Goal: Task Accomplishment & Management: Use online tool/utility

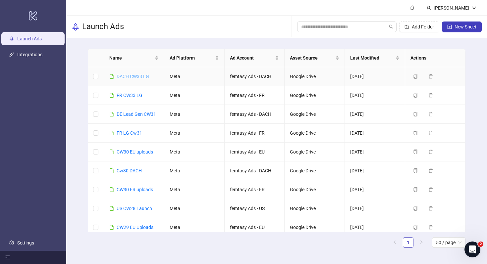
click at [139, 76] on link "DACH CW33 LG" at bounding box center [133, 76] width 32 height 5
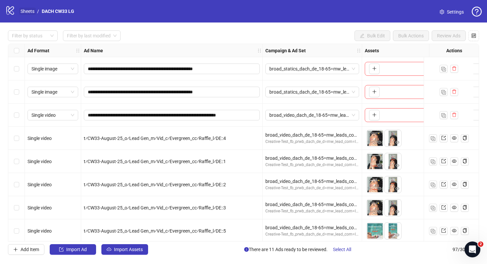
click at [31, 11] on link "Sheets" at bounding box center [27, 11] width 17 height 7
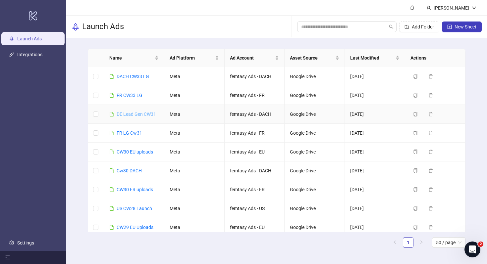
click at [135, 114] on link "DE Lead Gen CW31" at bounding box center [136, 114] width 39 height 5
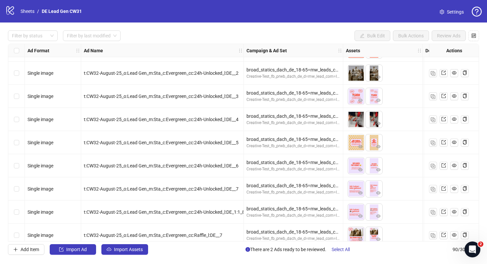
scroll to position [965, 0]
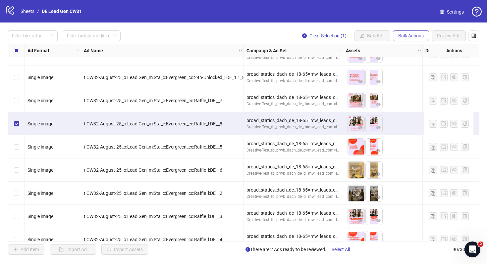
click at [418, 38] on span "Bulk Actions" at bounding box center [411, 35] width 26 height 5
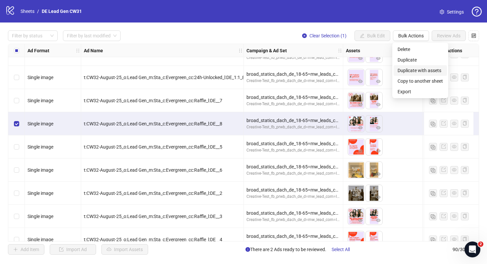
click at [406, 72] on span "Duplicate with assets" at bounding box center [419, 70] width 45 height 7
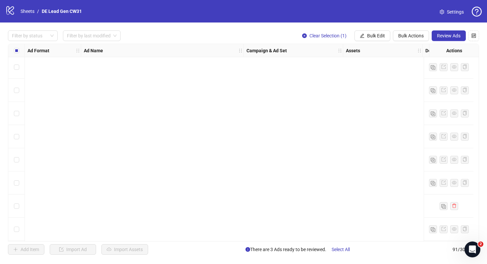
scroll to position [1928, 0]
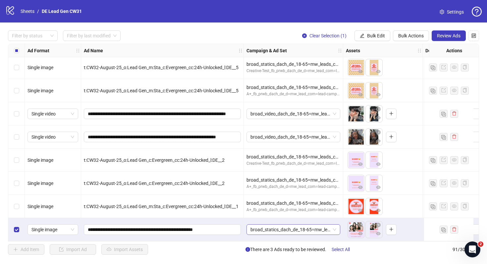
click at [280, 228] on span "broad_statics_dach_de_18-65=mw_leads_com=010825" at bounding box center [293, 230] width 86 height 10
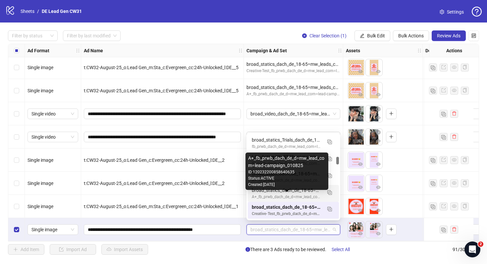
click at [295, 196] on div "A+_fb_prwb_dach_de_d=mw_lead_com=lead-campaign_010825" at bounding box center [287, 197] width 70 height 6
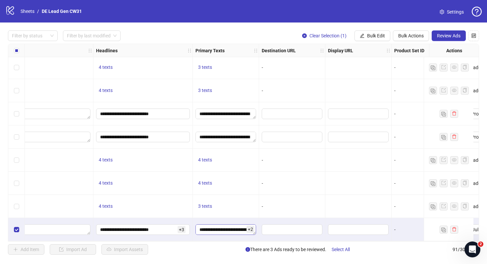
scroll to position [1928, 648]
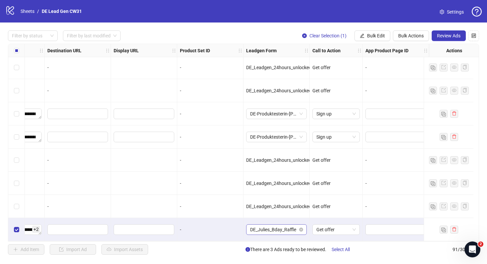
click at [255, 226] on span "DE_Julies_Bday_Raffle" at bounding box center [276, 230] width 53 height 10
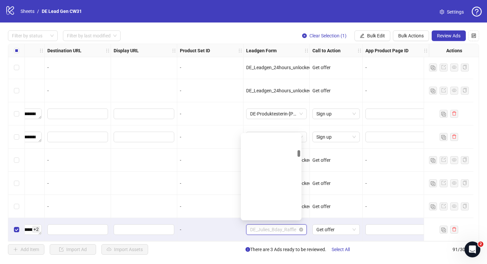
scroll to position [223, 0]
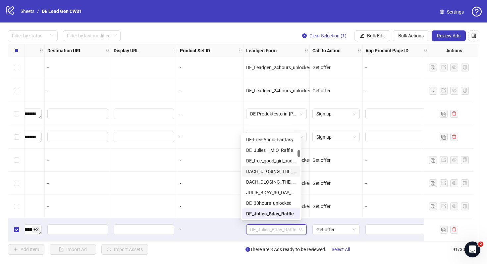
click at [187, 195] on div "-" at bounding box center [210, 206] width 66 height 23
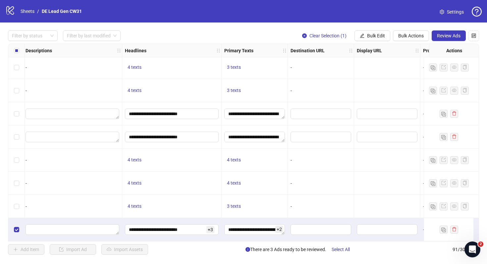
scroll to position [1928, 378]
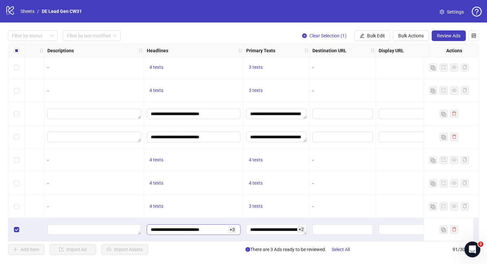
click at [236, 228] on div "+ 3" at bounding box center [232, 229] width 8 height 7
click at [234, 228] on span "+ 3" at bounding box center [232, 229] width 8 height 7
click at [303, 227] on span "+ 2" at bounding box center [301, 229] width 8 height 7
click at [230, 230] on span "+ 3" at bounding box center [232, 229] width 8 height 7
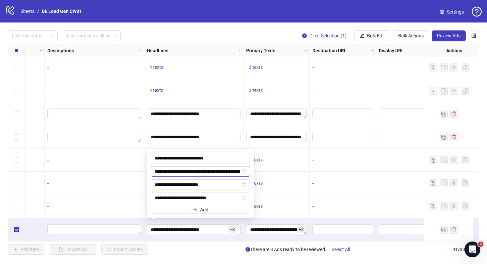
click at [246, 173] on span "**********" at bounding box center [200, 171] width 99 height 11
click at [245, 172] on icon "delete" at bounding box center [244, 172] width 4 height 4
type input "**********"
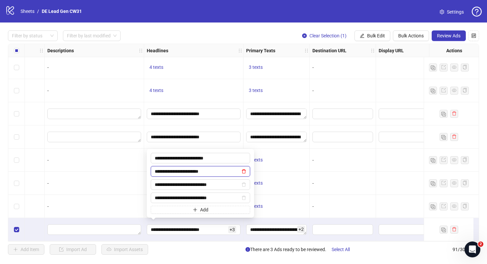
scroll to position [0, 0]
click at [304, 229] on span "+ 2" at bounding box center [301, 229] width 8 height 7
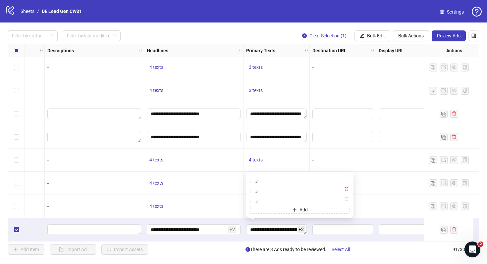
click at [347, 187] on icon "delete" at bounding box center [346, 189] width 5 height 5
type textarea "**********"
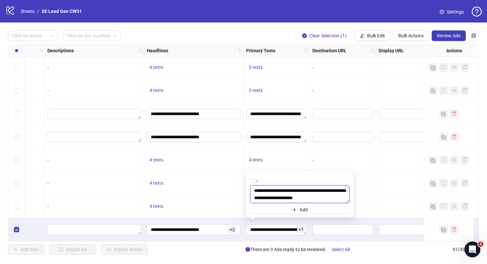
click at [346, 191] on textarea "**********" at bounding box center [299, 194] width 99 height 18
click at [346, 188] on icon "delete" at bounding box center [346, 188] width 5 height 5
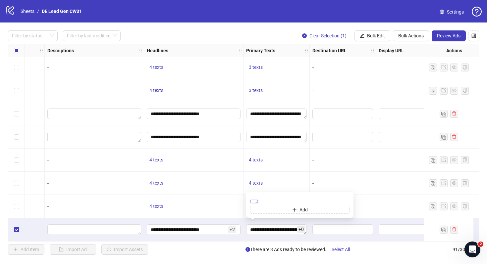
click at [258, 200] on textarea "**********" at bounding box center [254, 201] width 8 height 3
paste textarea
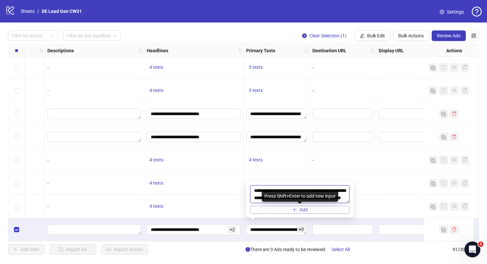
type textarea "**********"
click at [308, 209] on button "Add" at bounding box center [299, 210] width 99 height 8
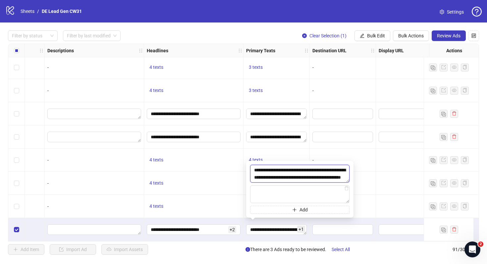
click at [304, 177] on textarea "**********" at bounding box center [299, 174] width 99 height 18
click at [286, 190] on textarea at bounding box center [299, 194] width 99 height 18
paste textarea "**********"
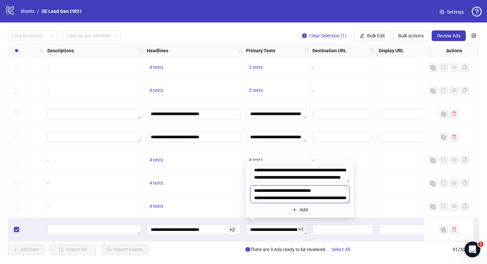
scroll to position [5, 0]
type textarea "**********"
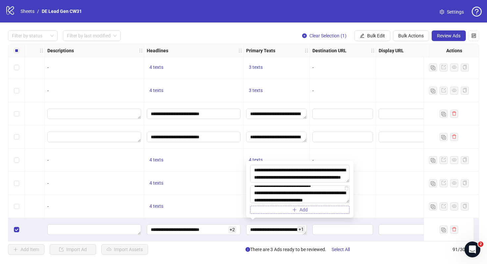
click at [283, 208] on button "Add" at bounding box center [299, 210] width 99 height 8
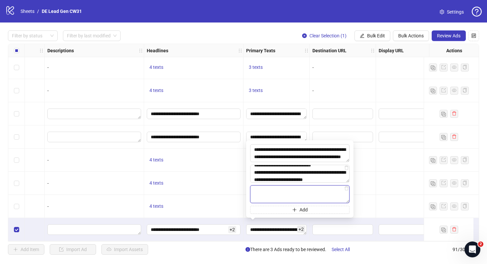
paste textarea "**********"
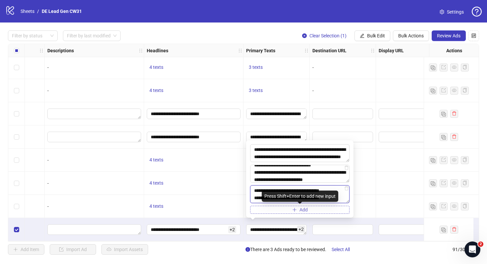
type textarea "**********"
click at [279, 209] on button "Add" at bounding box center [299, 210] width 99 height 8
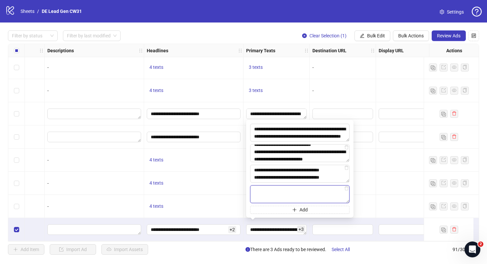
paste textarea "**********"
type textarea "**********"
click at [381, 199] on div at bounding box center [409, 206] width 66 height 23
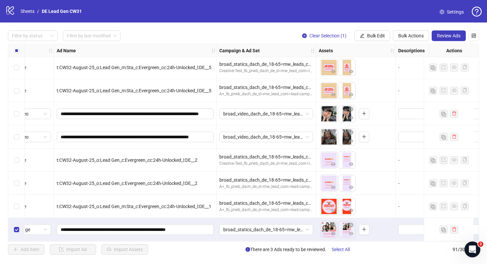
scroll to position [1928, 0]
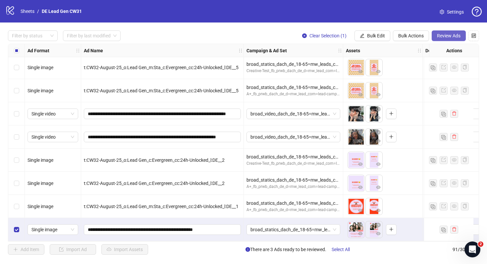
click at [451, 32] on button "Review Ads" at bounding box center [449, 35] width 34 height 11
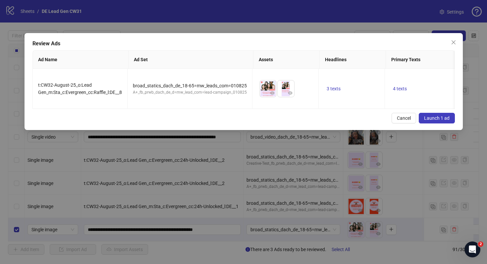
click at [438, 114] on button "Launch 1 ad" at bounding box center [437, 118] width 36 height 11
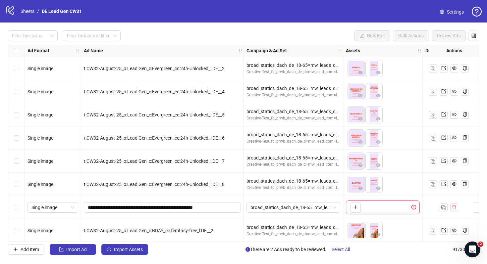
scroll to position [1455, 0]
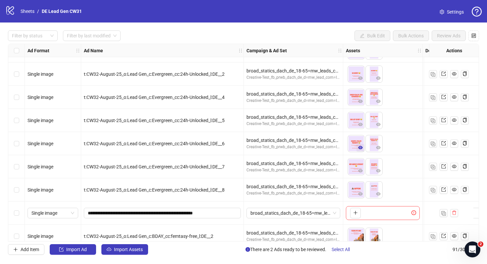
click at [362, 149] on icon "eye" at bounding box center [360, 147] width 5 height 5
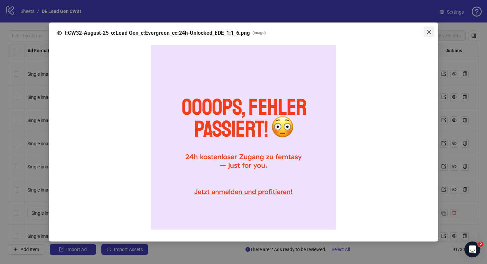
click at [430, 30] on icon "close" at bounding box center [428, 31] width 5 height 5
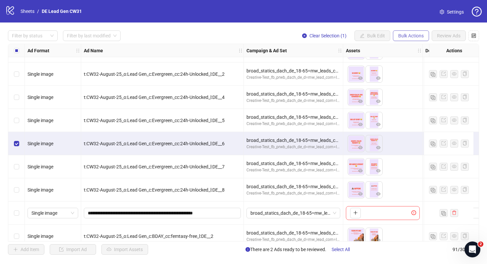
click at [409, 32] on button "Bulk Actions" at bounding box center [411, 35] width 36 height 11
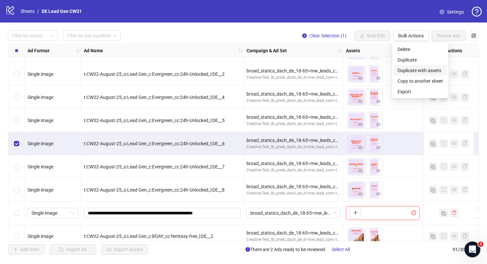
click at [419, 68] on span "Duplicate with assets" at bounding box center [419, 70] width 45 height 7
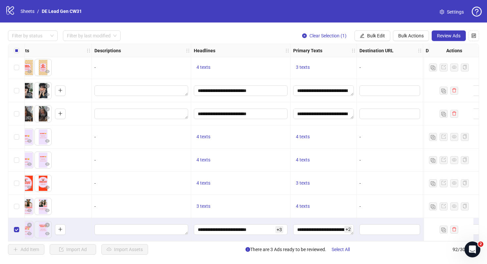
scroll to position [1951, 352]
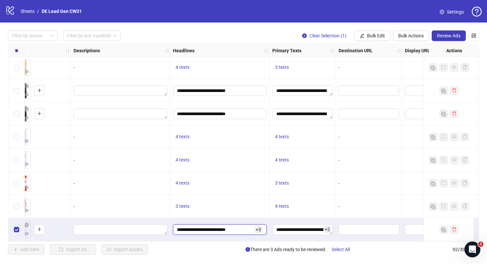
click at [245, 229] on input "**********" at bounding box center [215, 229] width 76 height 7
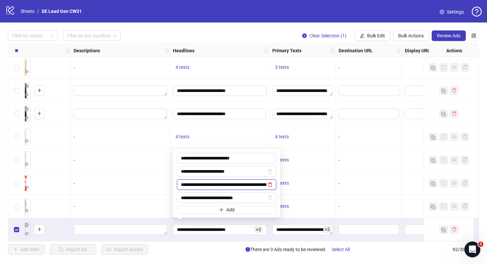
click at [271, 186] on icon "delete" at bounding box center [270, 185] width 4 height 4
type input "**********"
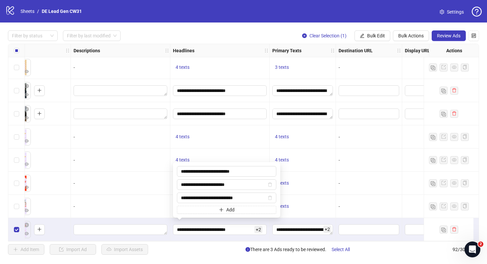
click at [328, 227] on span "+ 2" at bounding box center [327, 229] width 8 height 7
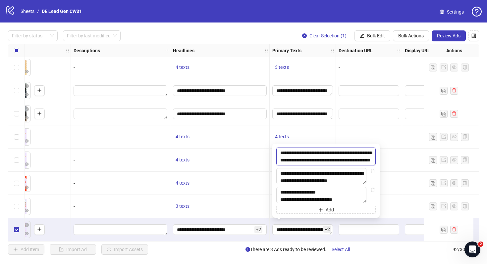
click at [326, 157] on textarea "**********" at bounding box center [325, 157] width 99 height 18
paste textarea
type textarea "**********"
click at [333, 174] on textarea "**********" at bounding box center [321, 176] width 90 height 16
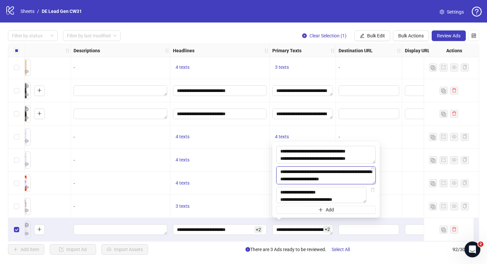
paste textarea
type textarea "**********"
click at [319, 189] on textarea "**********" at bounding box center [321, 195] width 90 height 16
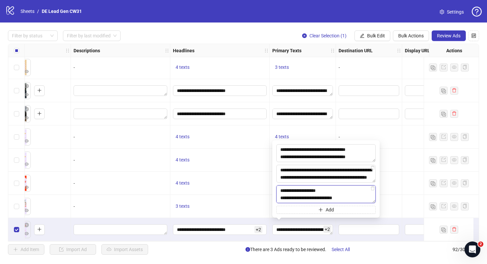
paste textarea "**********"
type textarea "**********"
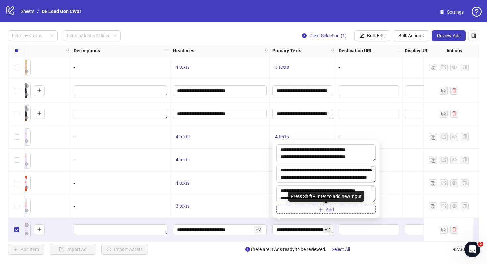
click at [340, 211] on button "Add" at bounding box center [325, 210] width 99 height 8
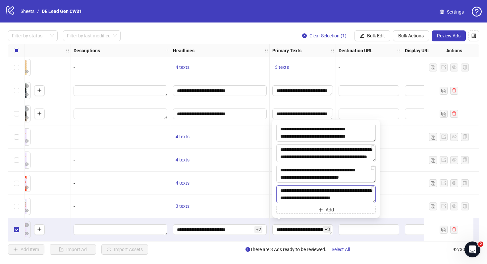
type textarea "**********"
click at [342, 226] on input "text" at bounding box center [363, 229] width 43 height 7
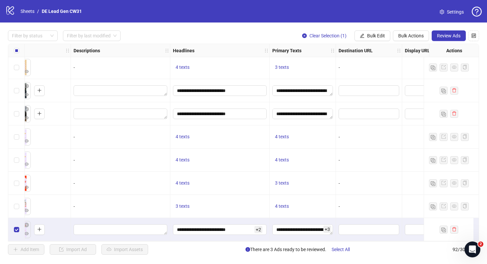
click at [338, 218] on div at bounding box center [369, 229] width 66 height 23
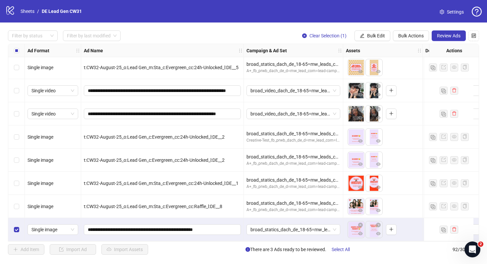
scroll to position [1951, 15]
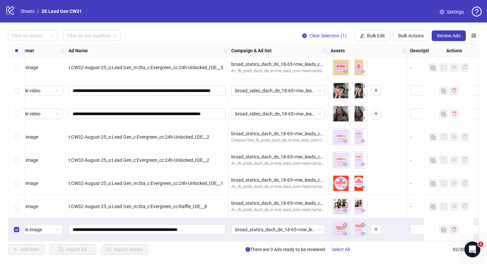
click at [294, 230] on div "Ad Format Ad Name Campaign & Ad Set Assets Descriptions Headlines Primary Texts…" at bounding box center [243, 143] width 471 height 198
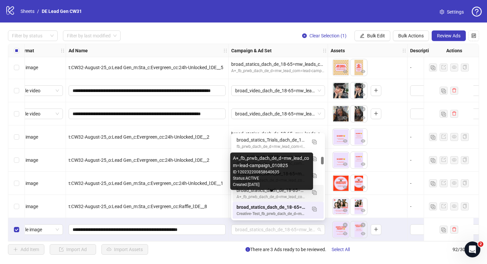
click at [283, 192] on div "broad_statics_dach_de_18-65=mw_leads_com=010825" at bounding box center [271, 190] width 70 height 7
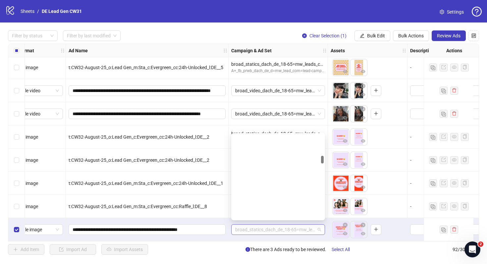
click at [294, 225] on span "broad_statics_dach_de_18-65=mw_leads_com=010825" at bounding box center [278, 230] width 86 height 10
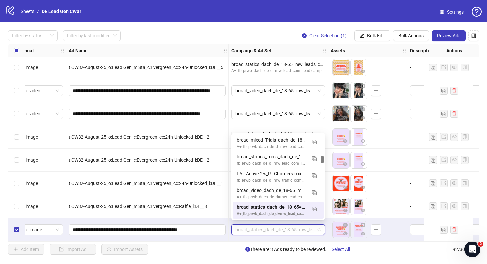
click at [274, 209] on div "broad_statics_dach_de_18-65=mw_leads_com=010825" at bounding box center [271, 207] width 70 height 7
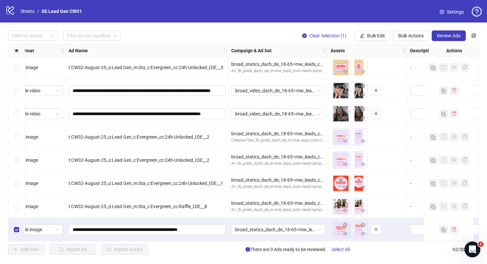
click at [385, 220] on div "To pick up a draggable item, press the space bar. While dragging, use the arrow…" at bounding box center [368, 230] width 74 height 21
click at [448, 38] on button "Review Ads" at bounding box center [449, 35] width 34 height 11
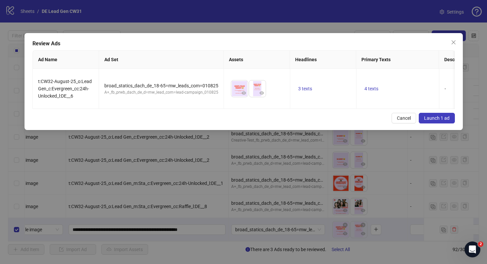
click at [436, 114] on button "Launch 1 ad" at bounding box center [437, 118] width 36 height 11
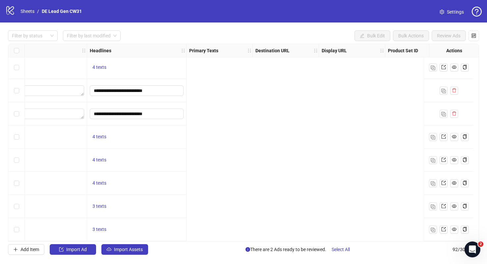
scroll to position [1951, 0]
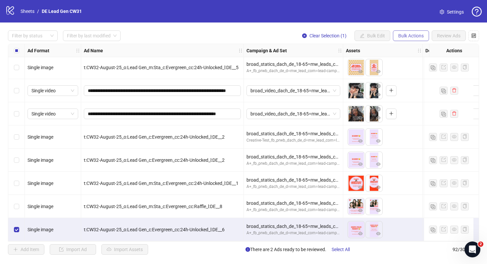
click at [407, 34] on span "Bulk Actions" at bounding box center [411, 35] width 26 height 5
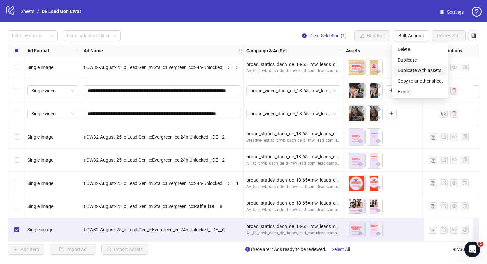
click at [413, 72] on span "Duplicate with assets" at bounding box center [419, 70] width 45 height 7
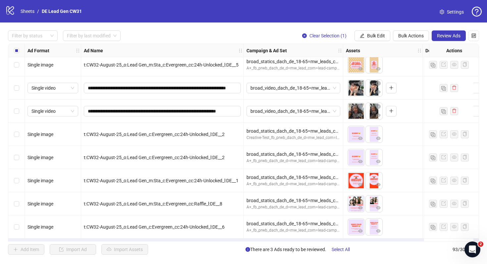
scroll to position [1974, 0]
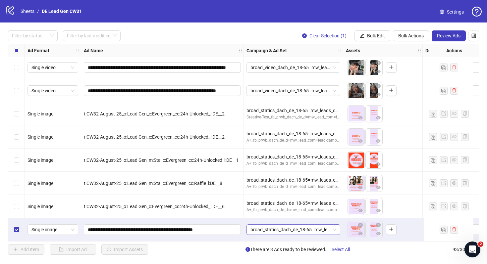
click at [317, 225] on span "broad_statics_dach_de_18-65=mw_leads_com=010825" at bounding box center [293, 230] width 86 height 10
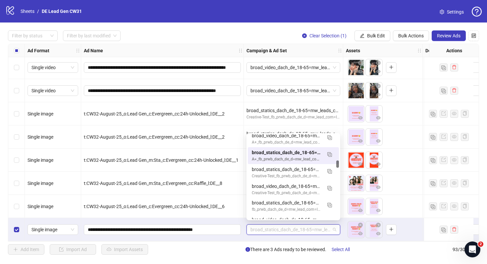
scroll to position [297, 0]
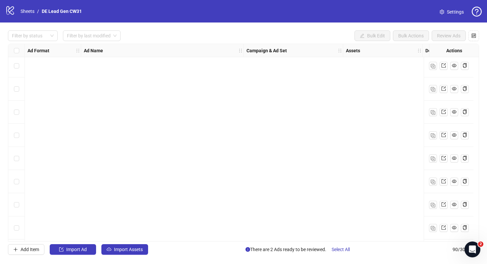
scroll to position [1905, 0]
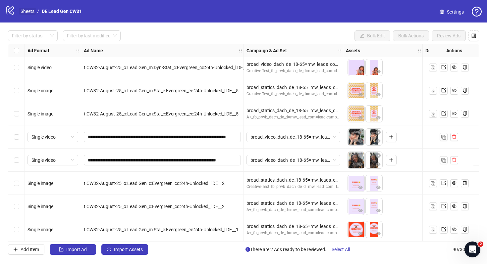
click at [30, 13] on link "Sheets" at bounding box center [27, 11] width 17 height 7
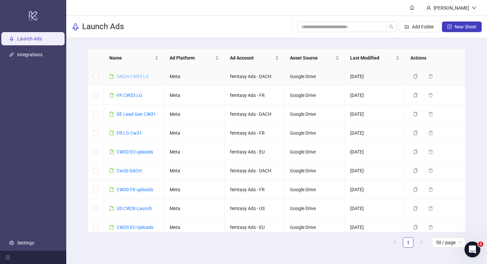
click at [135, 75] on link "DACH CW33 LG" at bounding box center [133, 76] width 32 height 5
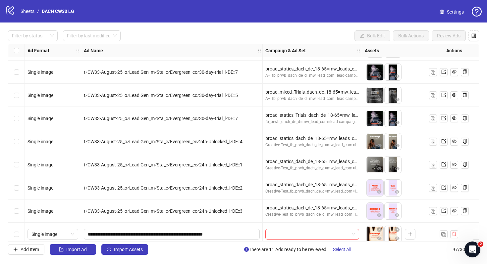
scroll to position [2067, 0]
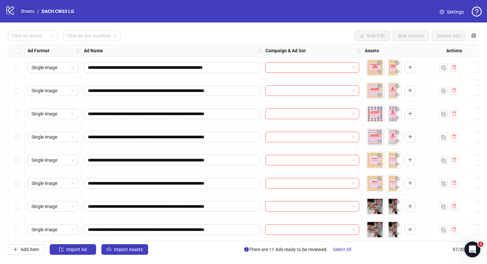
click at [28, 14] on link "Sheets" at bounding box center [27, 11] width 17 height 7
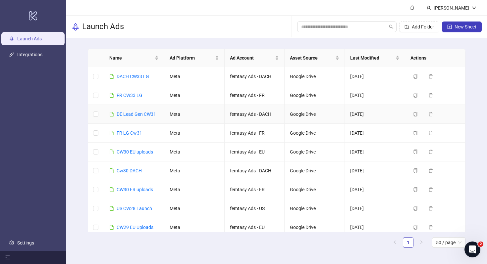
click at [128, 117] on div "DE Lead Gen CW31" at bounding box center [136, 114] width 39 height 7
click at [128, 113] on link "DE Lead Gen CW31" at bounding box center [136, 114] width 39 height 5
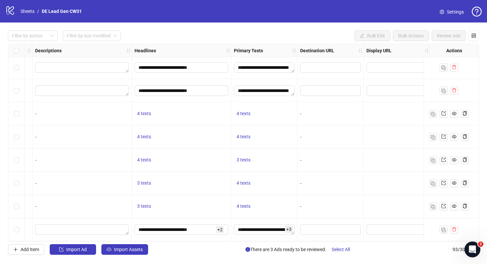
scroll to position [1974, 392]
click at [265, 229] on textarea "**********" at bounding box center [261, 230] width 61 height 11
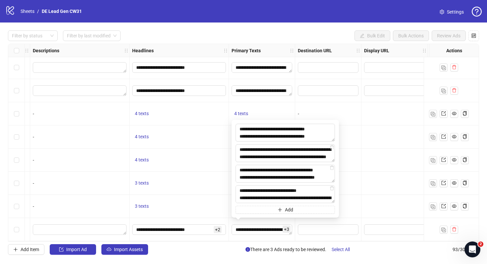
click at [359, 210] on div "-" at bounding box center [328, 206] width 66 height 23
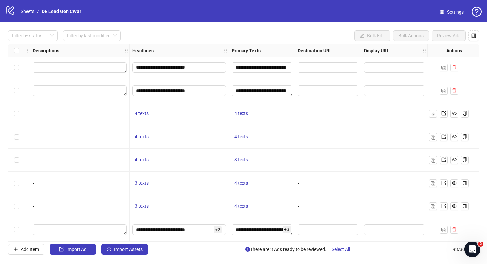
scroll to position [1974, 648]
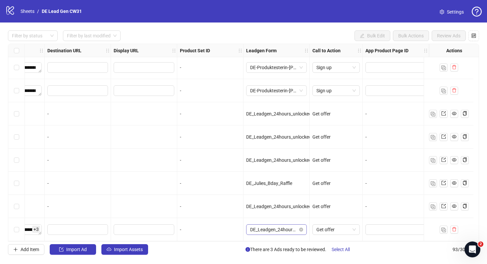
click at [297, 225] on span "DE_Leadgen_24hours_unlocked-Ongoing-[DATE]" at bounding box center [276, 230] width 53 height 10
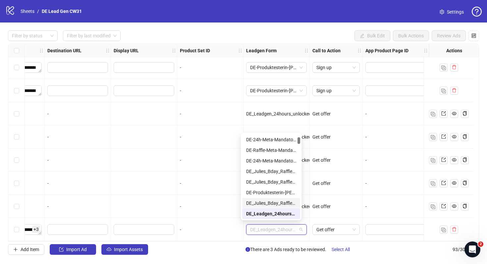
click at [380, 205] on div "-" at bounding box center [395, 206] width 61 height 7
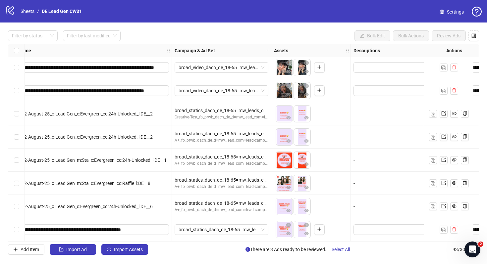
scroll to position [1974, 0]
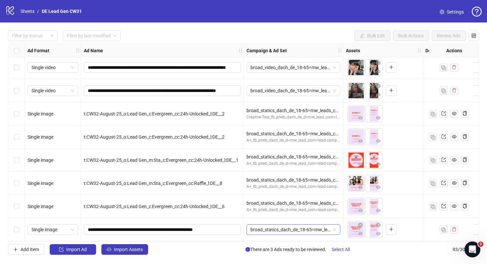
click at [297, 230] on span "broad_statics_dach_de_18-65=mw_leads_com=010825" at bounding box center [293, 230] width 86 height 10
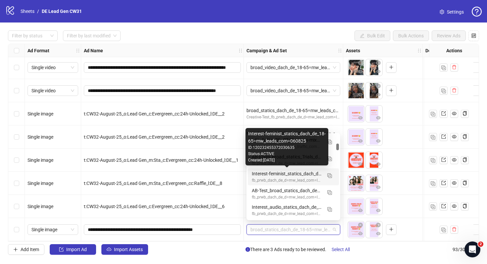
scroll to position [135, 0]
click at [296, 171] on div "Interest-feminist_statics_dach_de_18-65=mw_leads_com=060825" at bounding box center [287, 173] width 70 height 7
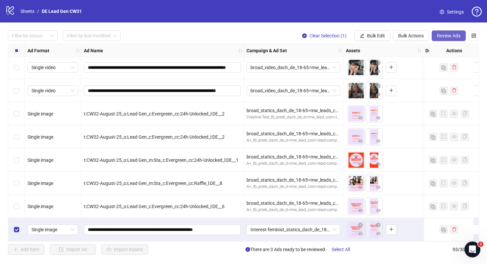
click at [434, 38] on button "Review Ads" at bounding box center [449, 35] width 34 height 11
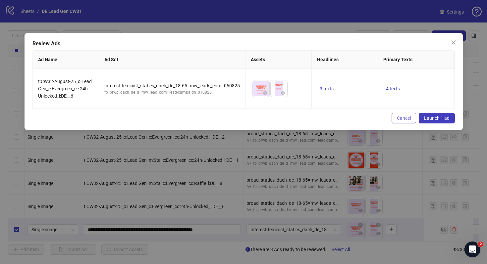
click at [407, 116] on span "Cancel" at bounding box center [404, 118] width 14 height 5
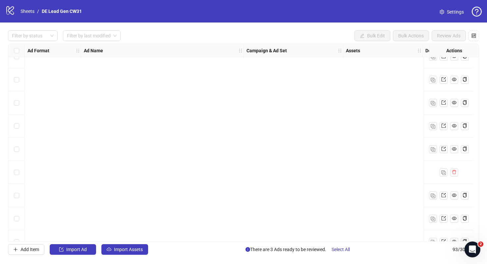
scroll to position [1974, 0]
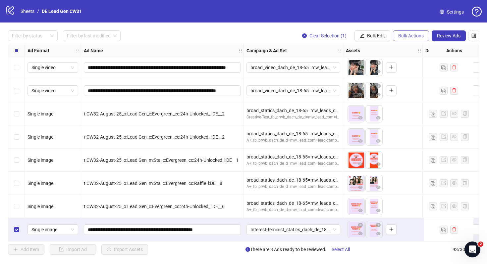
click at [410, 36] on span "Bulk Actions" at bounding box center [411, 35] width 26 height 5
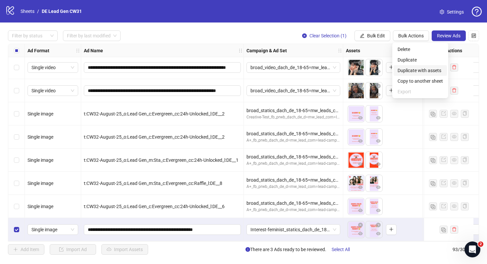
click at [423, 73] on span "Duplicate with assets" at bounding box center [419, 70] width 45 height 7
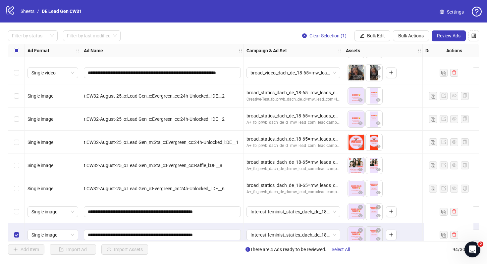
scroll to position [1998, 0]
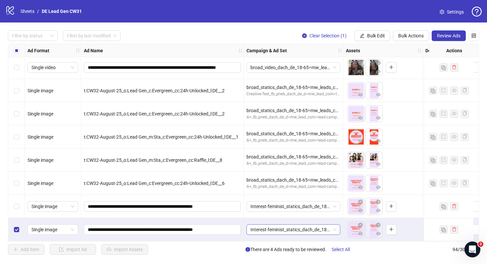
click at [291, 230] on span "Interest-feminist_statics_dach_de_18-65=mw_leads_com=060825" at bounding box center [293, 230] width 86 height 10
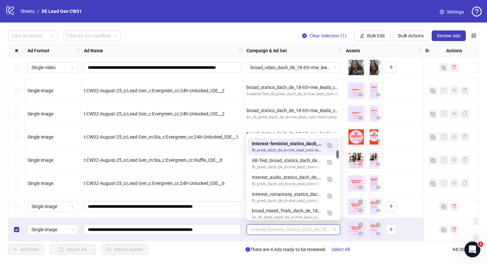
scroll to position [171, 0]
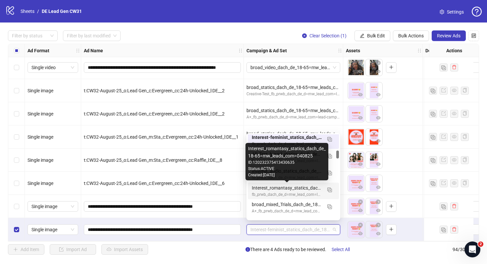
click at [297, 189] on div "Interest_romantasy_statics_dach_de_18-65=mw_leads_com=040825" at bounding box center [287, 187] width 70 height 7
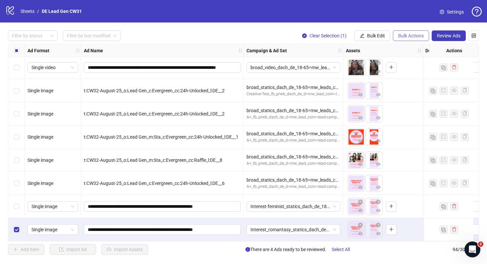
click at [414, 38] on span "Bulk Actions" at bounding box center [411, 35] width 26 height 5
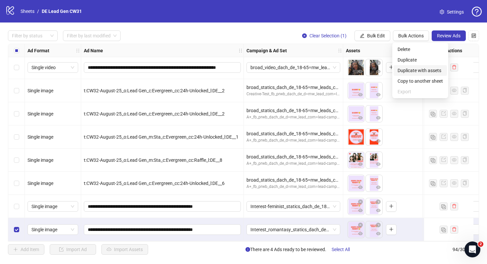
click at [416, 73] on span "Duplicate with assets" at bounding box center [419, 70] width 45 height 7
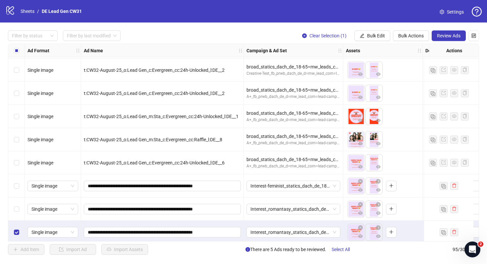
scroll to position [2021, 0]
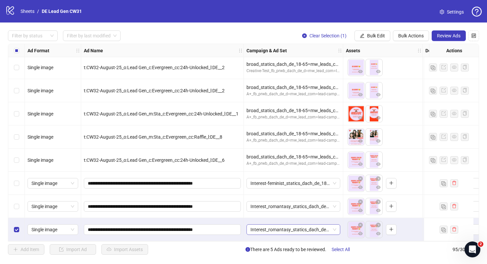
click at [287, 228] on span "Interest_romantasy_statics_dach_de_18-65=mw_leads_com=040825" at bounding box center [293, 230] width 86 height 10
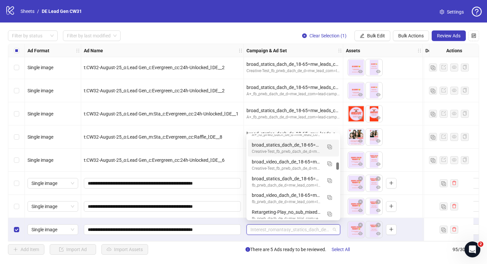
scroll to position [316, 0]
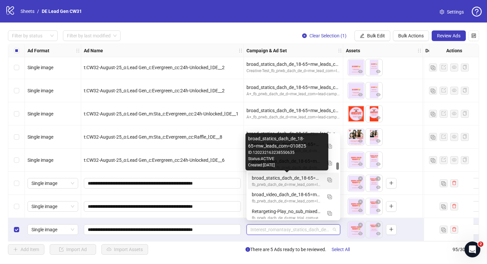
click at [298, 177] on div "broad_statics_dach_de_18-65=mw_leads_com=010825" at bounding box center [287, 178] width 70 height 7
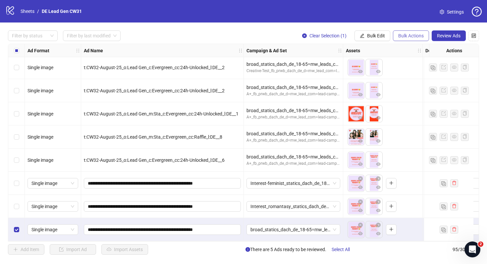
click at [406, 37] on span "Bulk Actions" at bounding box center [411, 35] width 26 height 5
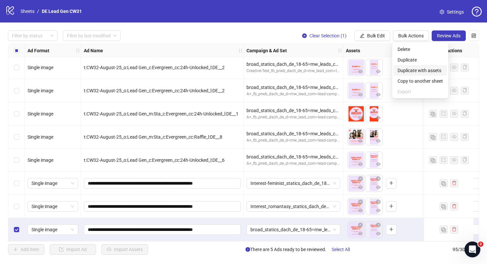
click at [405, 68] on span "Duplicate with assets" at bounding box center [419, 70] width 45 height 7
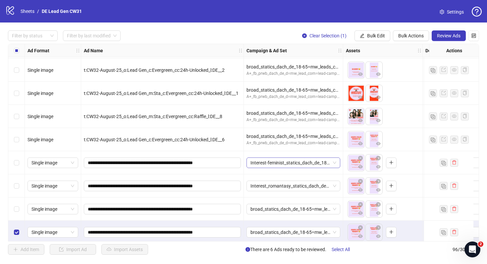
scroll to position [2044, 0]
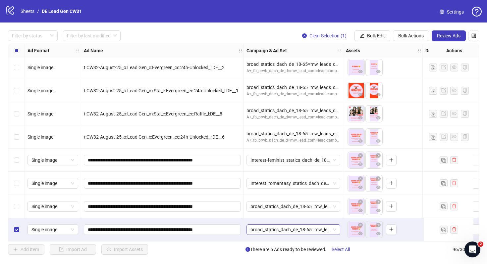
click at [283, 227] on span "broad_statics_dach_de_18-65=mw_leads_com=010825" at bounding box center [293, 230] width 86 height 10
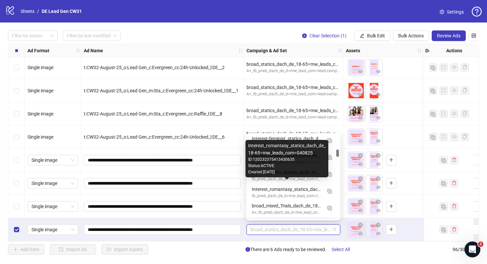
scroll to position [169, 0]
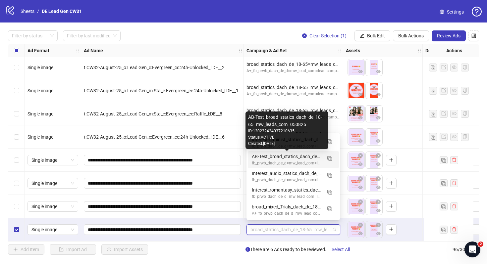
click at [291, 158] on div "AB-Test_broad_statics_dach_de_18-65=mw_leads_com=050825" at bounding box center [287, 156] width 70 height 7
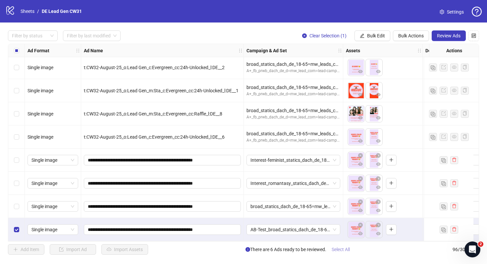
click at [345, 249] on span "Select All" at bounding box center [341, 249] width 18 height 5
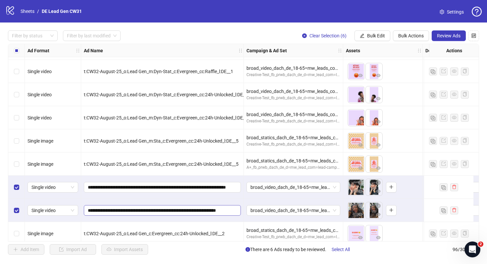
scroll to position [0, 17]
click at [277, 206] on span "broad_video_dach_de_18-65=mw_leads_com=010825" at bounding box center [293, 211] width 86 height 10
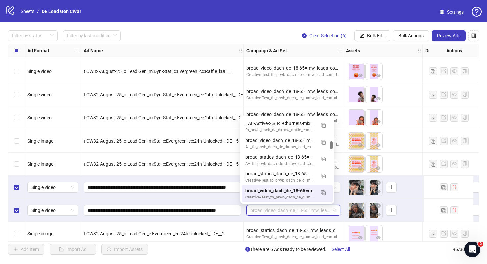
scroll to position [1852, 9]
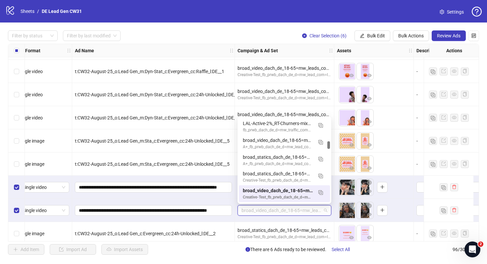
click at [306, 221] on div "broad_video_dach_de_18-65=mw_leads_com=010825" at bounding box center [284, 210] width 99 height 23
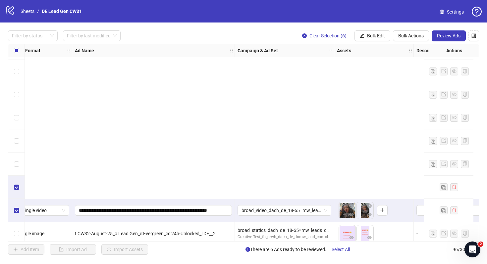
scroll to position [2044, 9]
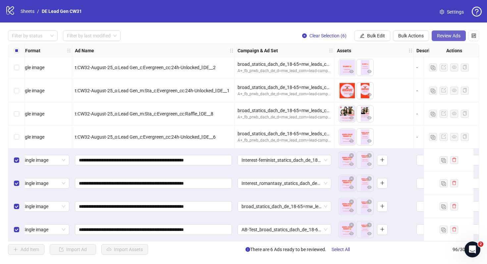
click at [457, 35] on span "Review Ads" at bounding box center [449, 35] width 24 height 5
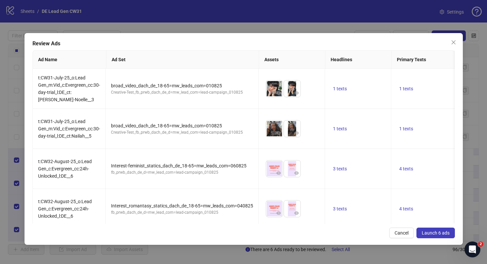
click at [430, 229] on button "Launch 6 ads" at bounding box center [435, 233] width 38 height 11
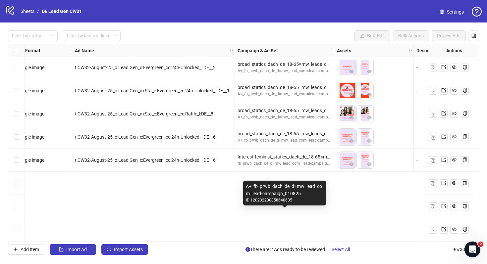
scroll to position [1899, 9]
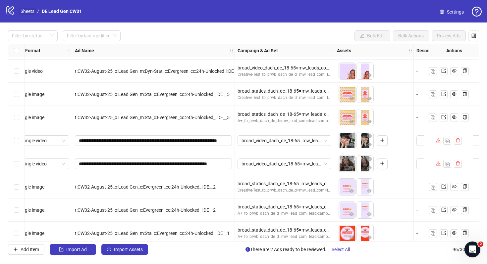
click at [34, 12] on link "Sheets" at bounding box center [27, 11] width 17 height 7
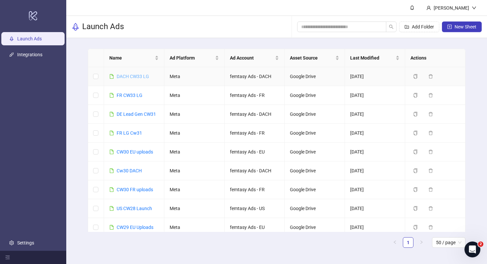
click at [137, 76] on link "DACH CW33 LG" at bounding box center [133, 76] width 32 height 5
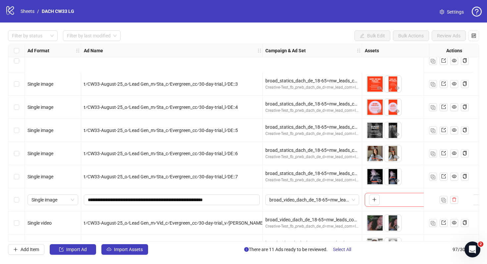
scroll to position [1143, 0]
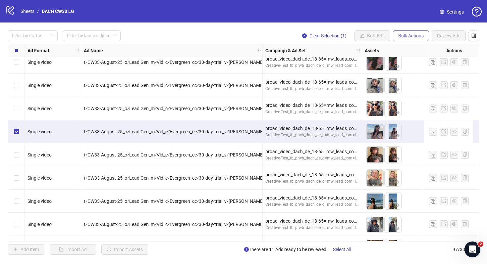
click at [417, 37] on span "Bulk Actions" at bounding box center [411, 35] width 26 height 5
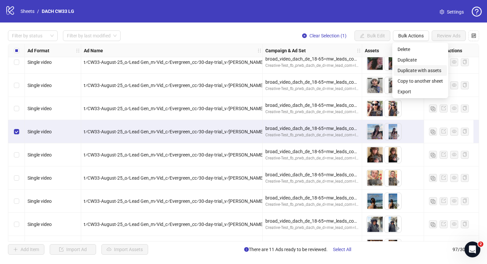
click at [424, 73] on span "Duplicate with assets" at bounding box center [419, 70] width 45 height 7
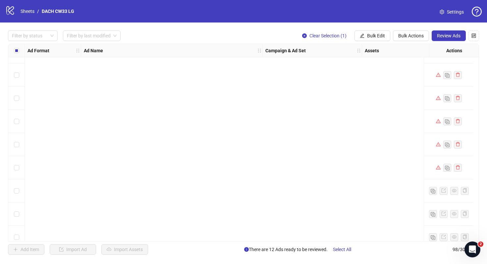
scroll to position [2090, 0]
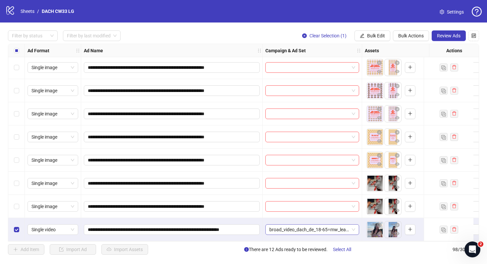
click at [344, 225] on span "broad_video_dach_de_18-65=mw_leads_com=010825" at bounding box center [312, 230] width 86 height 10
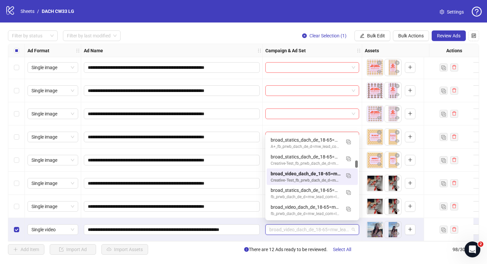
scroll to position [276, 0]
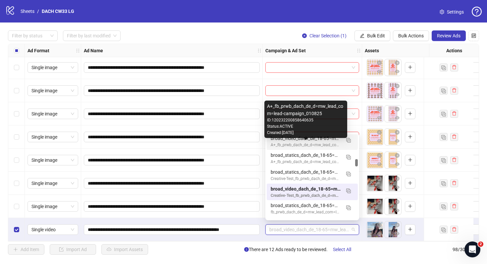
click at [305, 144] on div "A+_fb_prwb_dach_de_d=mw_lead_com=lead-campaign_010825" at bounding box center [306, 145] width 70 height 6
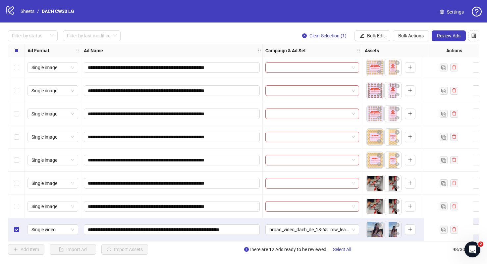
click at [264, 235] on div "broad_video_dach_de_18-65=mw_leads_com=010825" at bounding box center [312, 229] width 99 height 23
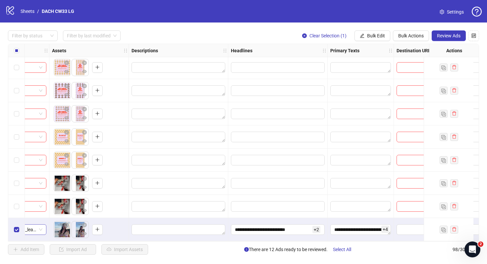
scroll to position [2090, 313]
click at [290, 226] on input "**********" at bounding box center [272, 229] width 76 height 7
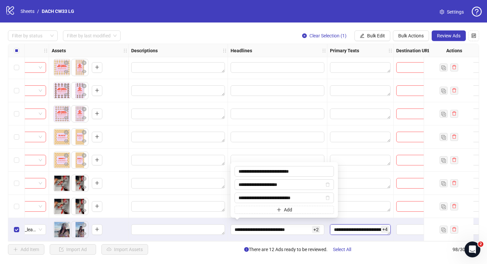
click at [355, 225] on textarea "**********" at bounding box center [360, 230] width 61 height 11
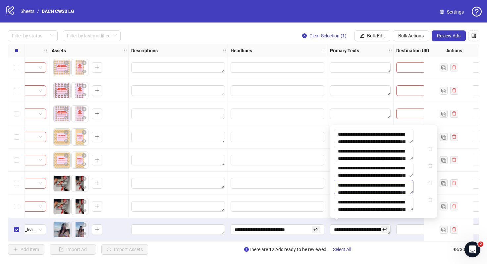
scroll to position [15, 0]
click at [397, 230] on span at bounding box center [426, 230] width 61 height 11
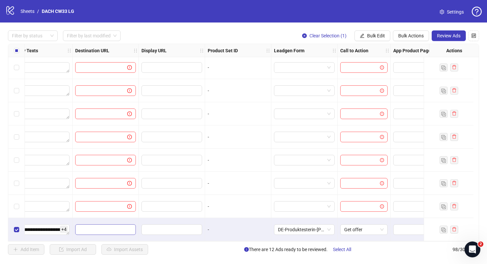
scroll to position [2090, 667]
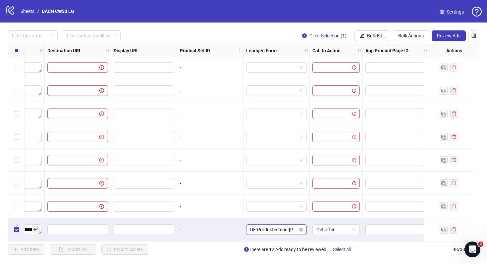
click at [280, 227] on span "DE-Produktesterin-[PERSON_NAME]-[DATE]-copy" at bounding box center [276, 230] width 53 height 10
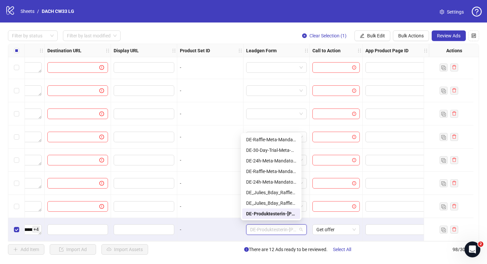
click at [368, 214] on div at bounding box center [396, 206] width 66 height 23
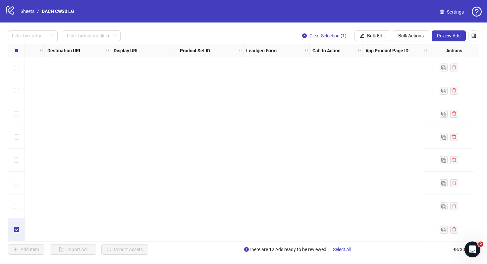
scroll to position [2090, 0]
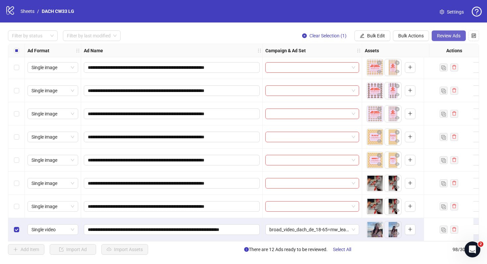
click at [452, 36] on span "Review Ads" at bounding box center [449, 35] width 24 height 5
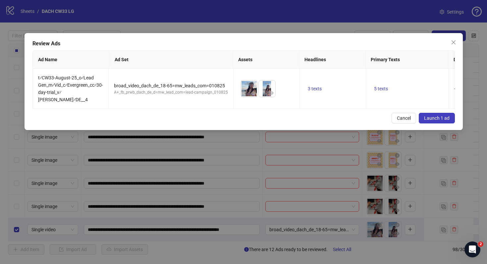
click at [438, 113] on button "Launch 1 ad" at bounding box center [437, 118] width 36 height 11
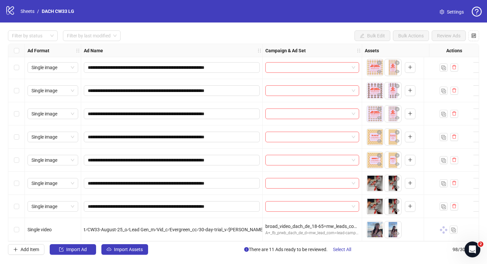
click at [13, 227] on div "Select row 98" at bounding box center [16, 229] width 17 height 23
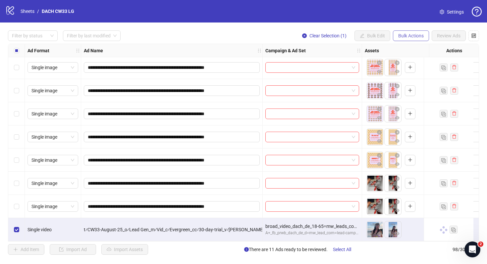
click at [411, 31] on button "Bulk Actions" at bounding box center [411, 35] width 36 height 11
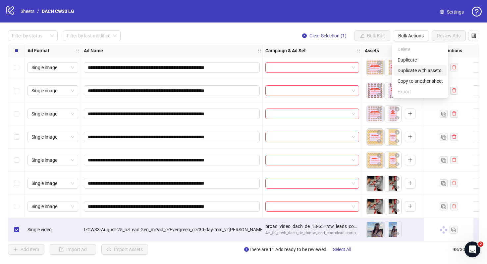
click at [420, 71] on span "Duplicate with assets" at bounding box center [419, 70] width 45 height 7
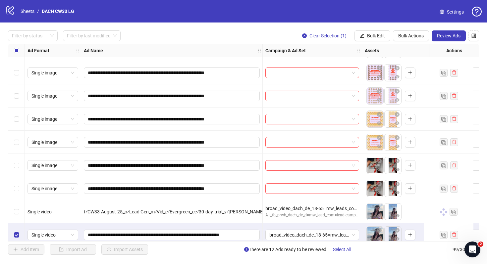
scroll to position [2114, 0]
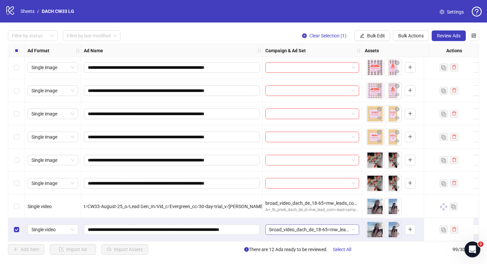
click at [302, 227] on span "broad_video_dach_de_18-65=mw_leads_com=010825" at bounding box center [312, 230] width 86 height 10
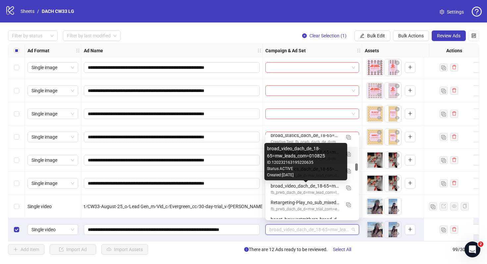
scroll to position [328, 0]
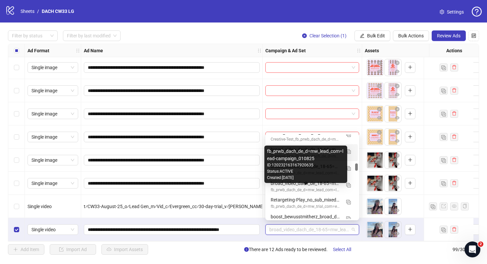
click at [299, 188] on div "fb_prwb_dach_de_d=mw_lead_com=lead-campaign_010825" at bounding box center [306, 190] width 70 height 6
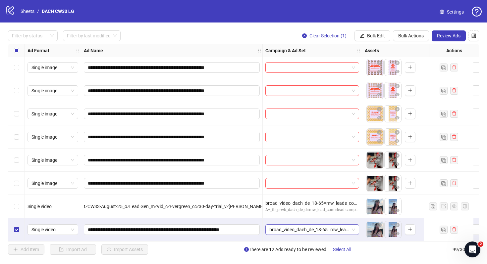
click at [300, 228] on span "broad_video_dach_de_18-65=mw_leads_com=010825" at bounding box center [312, 230] width 86 height 10
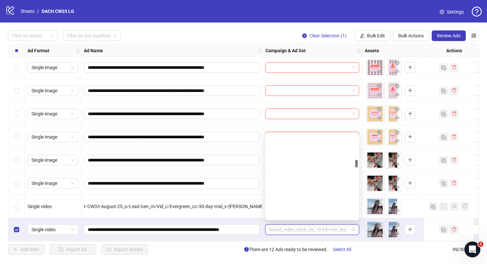
scroll to position [279, 0]
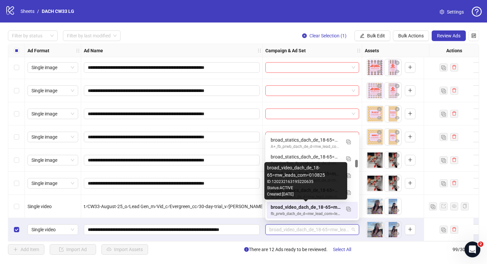
click at [304, 210] on div "broad_video_dach_de_18-65=mw_leads_com=010825" at bounding box center [306, 207] width 70 height 7
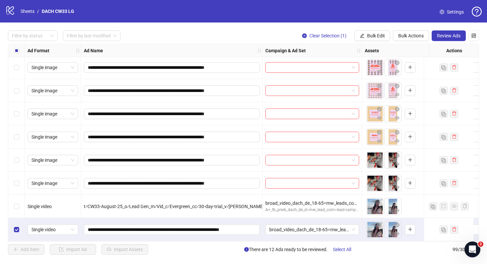
click at [310, 237] on div "broad_video_dach_de_18-65=mw_leads_com=010825" at bounding box center [312, 229] width 99 height 23
click at [448, 32] on button "Review Ads" at bounding box center [449, 35] width 34 height 11
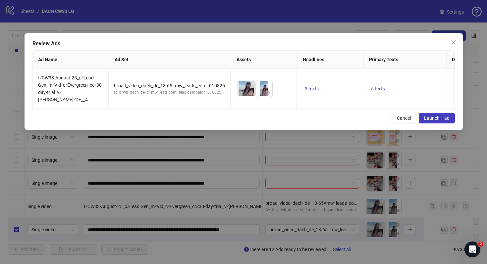
click at [431, 116] on span "Launch 1 ad" at bounding box center [437, 118] width 26 height 5
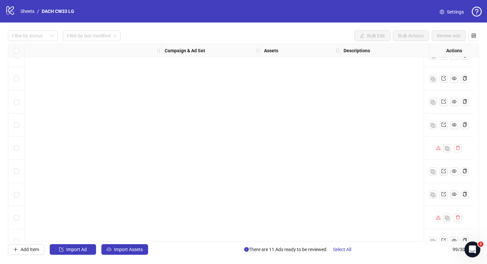
scroll to position [2114, 101]
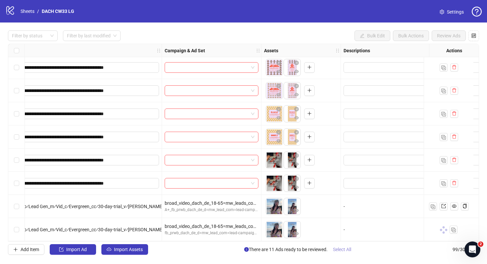
click at [344, 250] on span "Select All" at bounding box center [342, 249] width 18 height 5
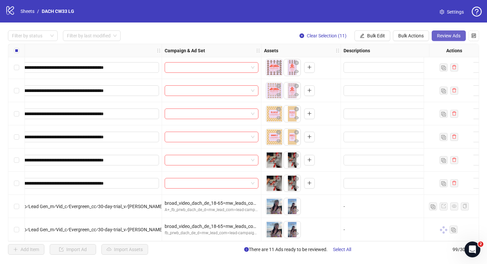
click at [448, 34] on span "Review Ads" at bounding box center [449, 35] width 24 height 5
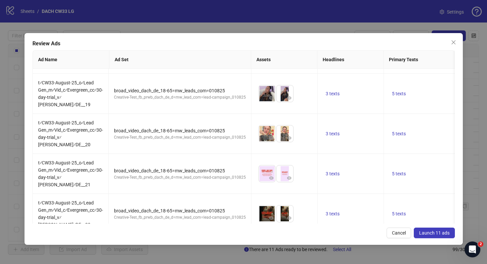
scroll to position [0, 0]
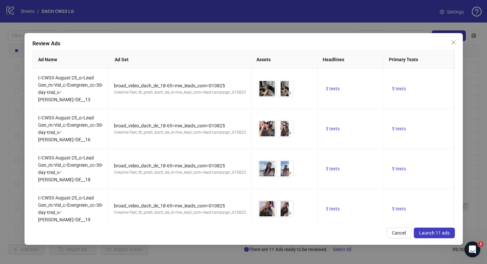
click at [431, 232] on span "Launch 11 ads" at bounding box center [434, 232] width 30 height 5
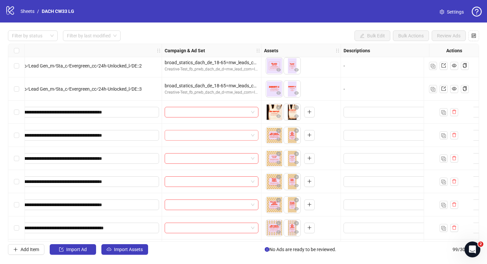
scroll to position [1949, 101]
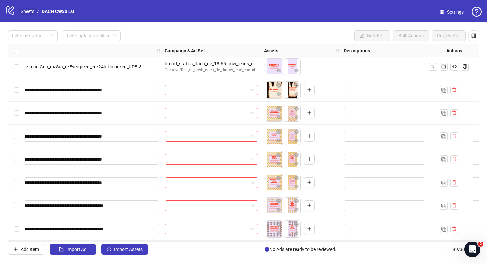
click at [32, 13] on link "Sheets" at bounding box center [27, 11] width 17 height 7
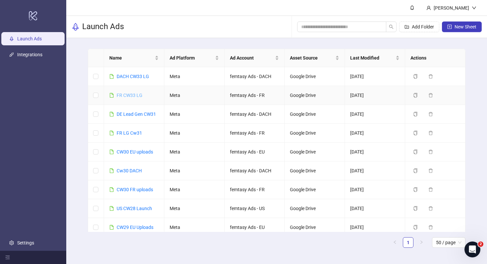
click at [134, 97] on link "FR CW33 LG" at bounding box center [130, 95] width 26 height 5
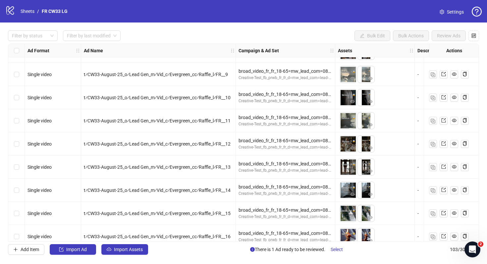
scroll to position [1014, 0]
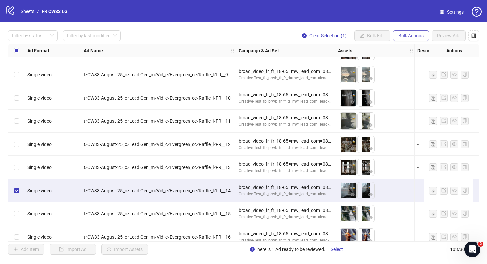
click at [413, 36] on span "Bulk Actions" at bounding box center [411, 35] width 26 height 5
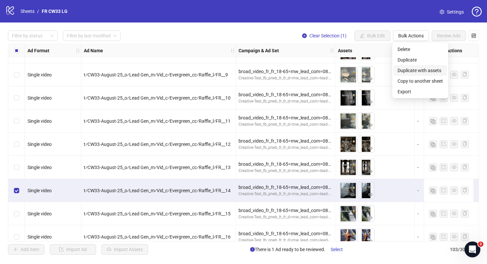
click at [417, 73] on span "Duplicate with assets" at bounding box center [419, 70] width 45 height 7
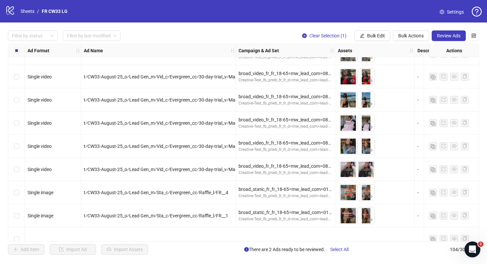
scroll to position [1715, 0]
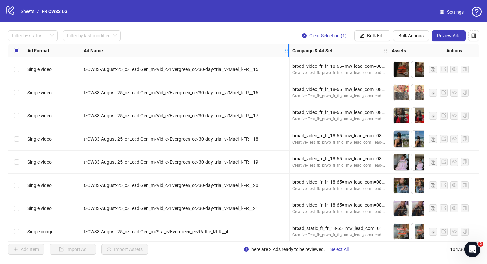
drag, startPoint x: 234, startPoint y: 50, endPoint x: 292, endPoint y: 50, distance: 57.3
click at [292, 50] on icon "holder" at bounding box center [290, 50] width 5 height 5
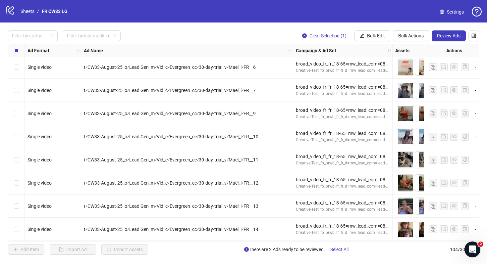
scroll to position [1529, 0]
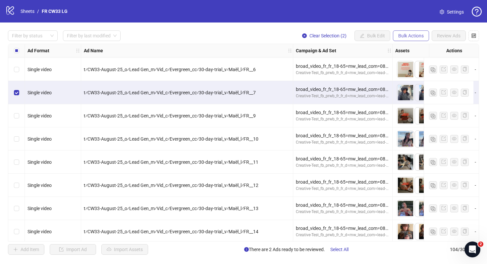
click at [406, 34] on span "Bulk Actions" at bounding box center [411, 35] width 26 height 5
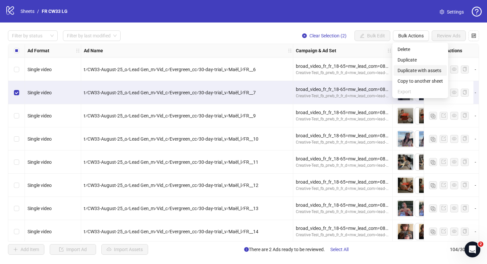
click at [423, 70] on span "Duplicate with assets" at bounding box center [419, 70] width 45 height 7
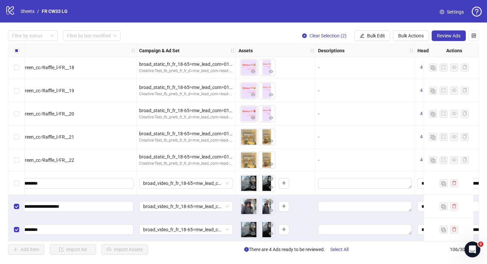
scroll to position [2276, 0]
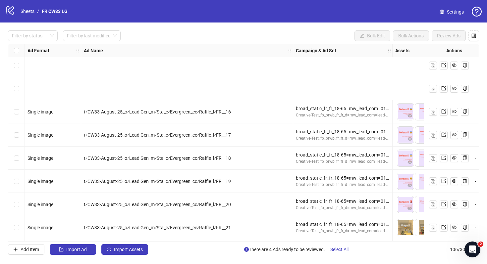
scroll to position [2276, 0]
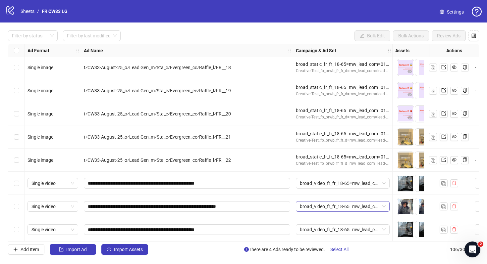
click at [315, 202] on span "broad_video_fr_fr_18-65=mw_lead_com=080825" at bounding box center [343, 207] width 86 height 10
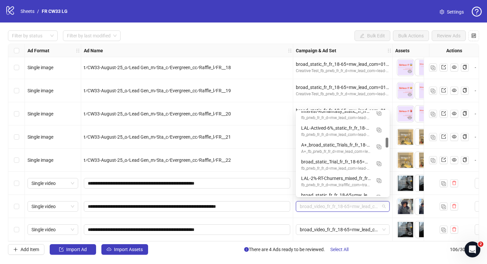
scroll to position [228, 0]
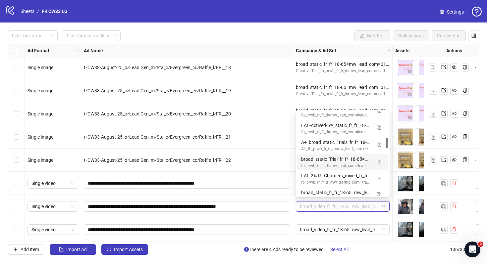
click at [276, 133] on div "t⁄CW33-August-25_o⁄Lead Gen_m⁄Sta_c⁄Evergreen_cc⁄Raffle_l⁄FR__21" at bounding box center [187, 136] width 206 height 7
